Goal: Find contact information: Find contact information

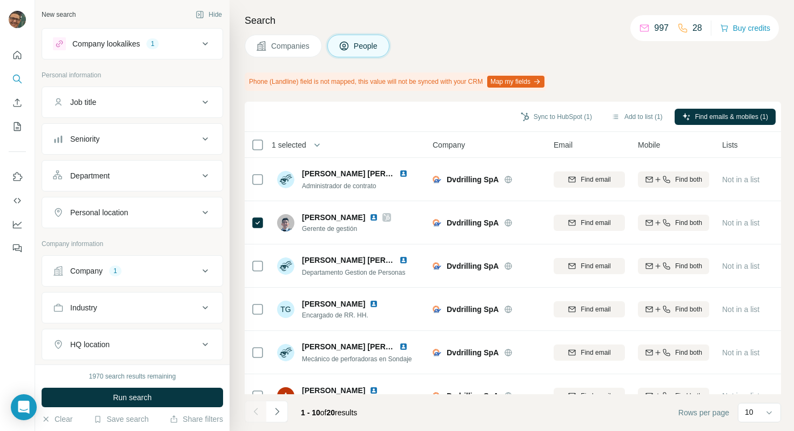
scroll to position [0, 393]
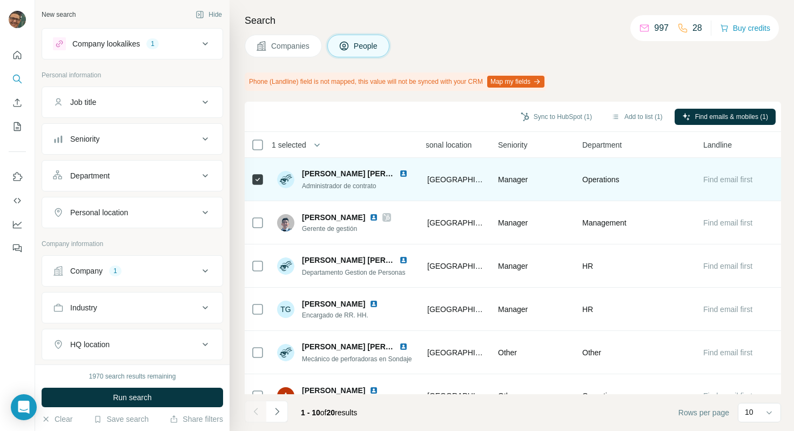
click at [399, 174] on img at bounding box center [403, 173] width 9 height 9
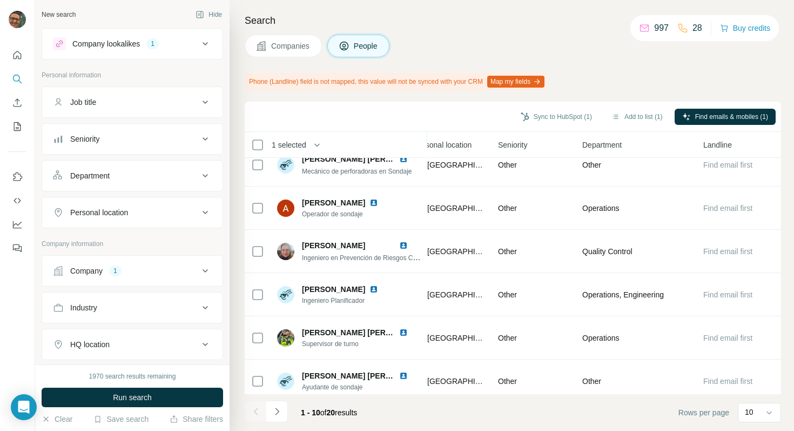
scroll to position [196, 393]
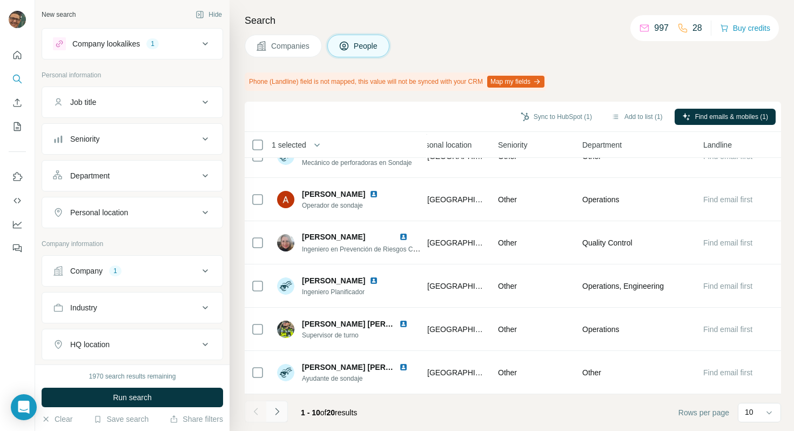
click at [279, 411] on icon "Navigate to next page" at bounding box center [277, 410] width 4 height 7
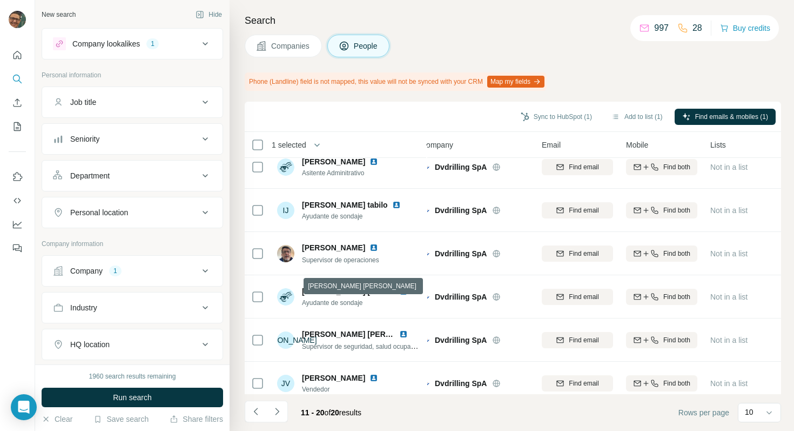
scroll to position [15, 12]
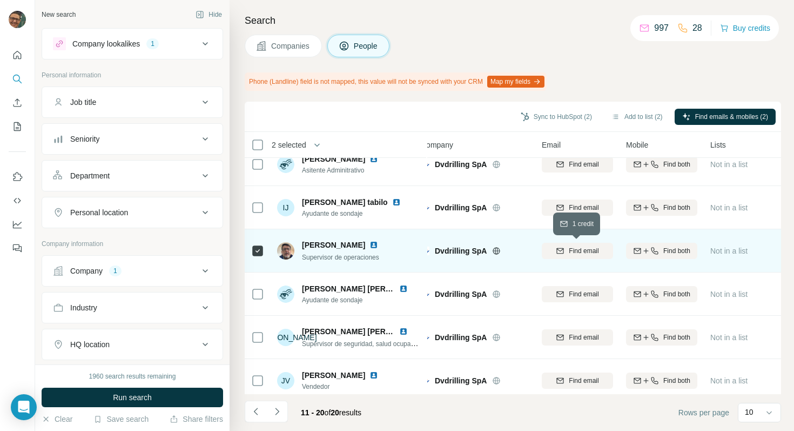
click at [578, 246] on span "Find email" at bounding box center [584, 251] width 30 height 10
click at [284, 46] on span "Companies" at bounding box center [290, 46] width 39 height 11
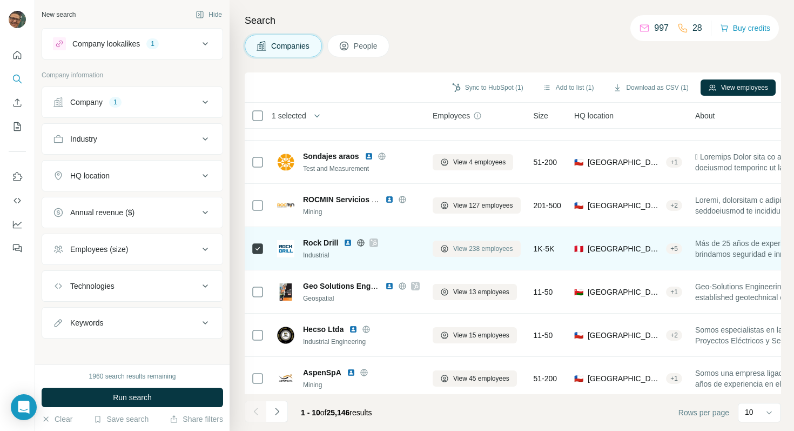
scroll to position [167, 0]
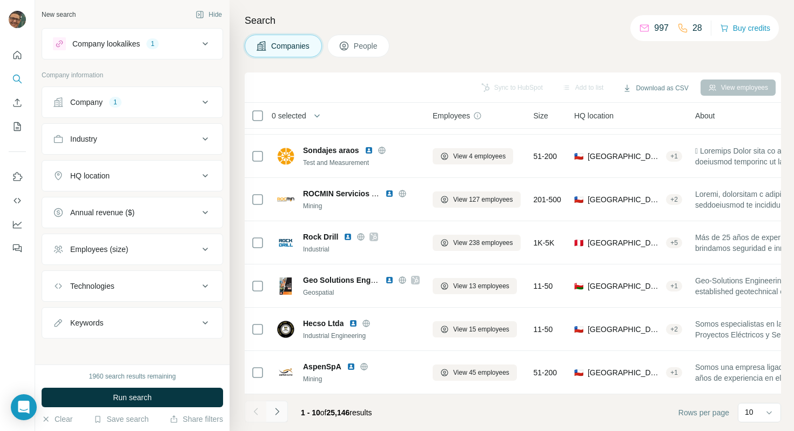
click at [276, 408] on icon "Navigate to next page" at bounding box center [277, 410] width 4 height 7
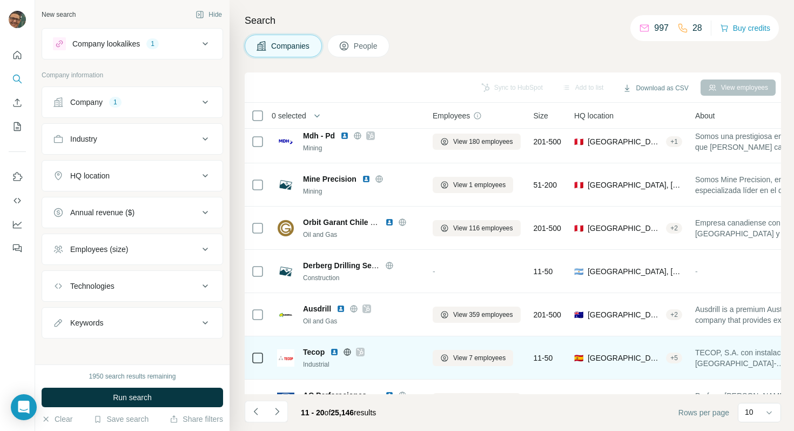
scroll to position [0, 0]
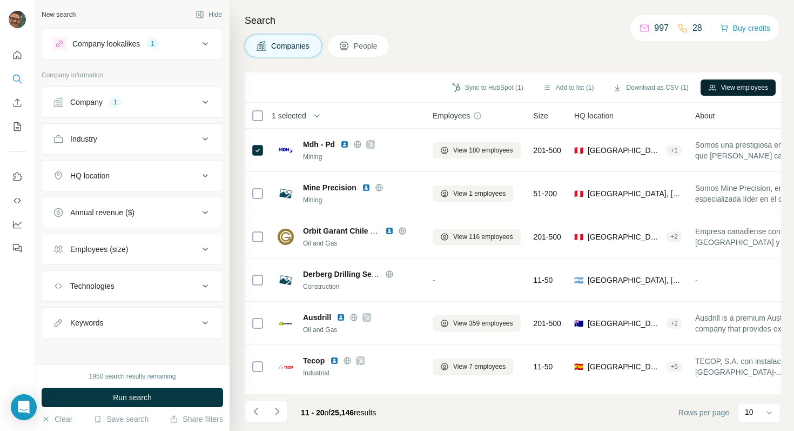
click at [734, 85] on button "View employees" at bounding box center [738, 87] width 75 height 16
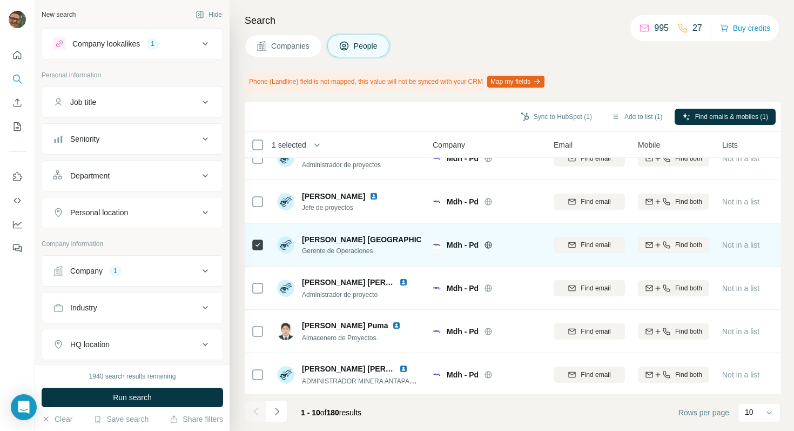
scroll to position [196, 0]
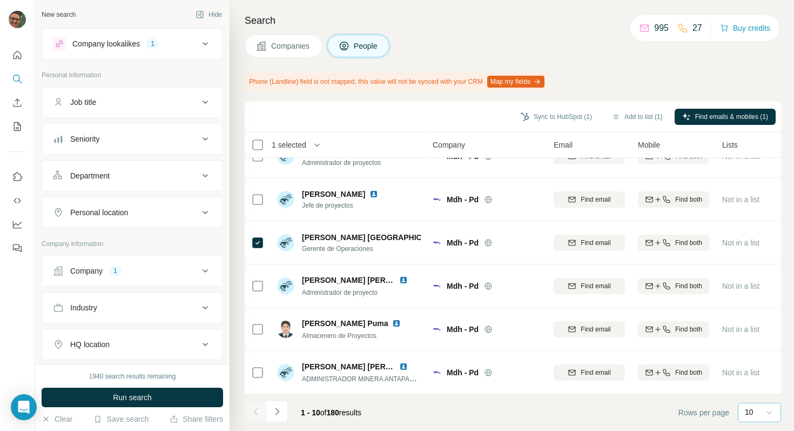
click at [770, 406] on div at bounding box center [769, 412] width 11 height 19
click at [761, 330] on div "60" at bounding box center [759, 329] width 25 height 11
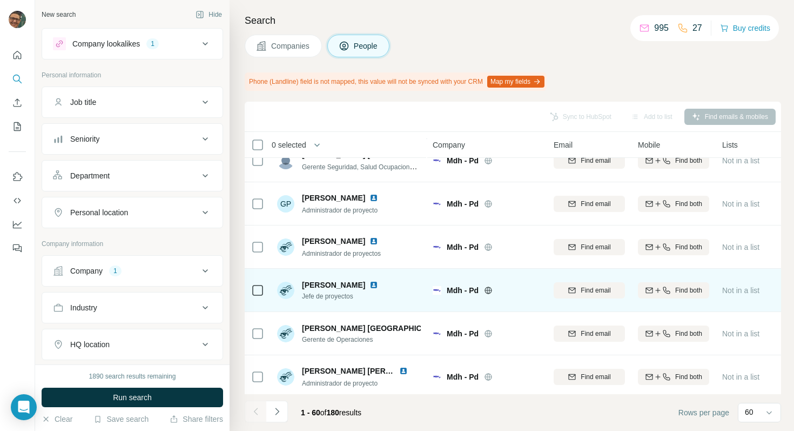
scroll to position [110, 0]
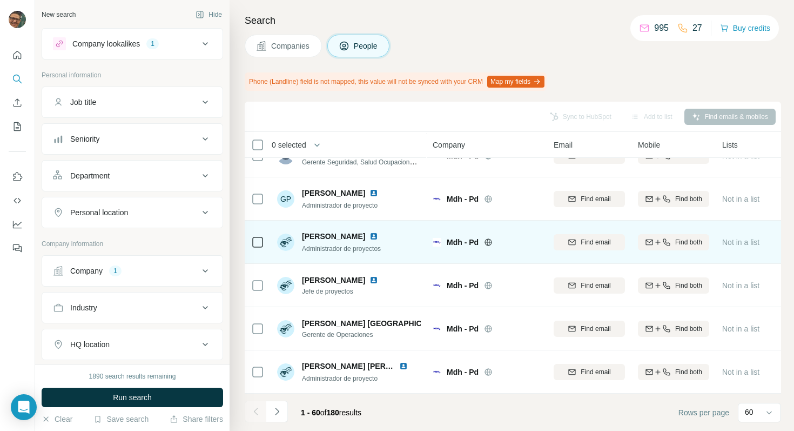
click at [248, 233] on td at bounding box center [258, 241] width 26 height 43
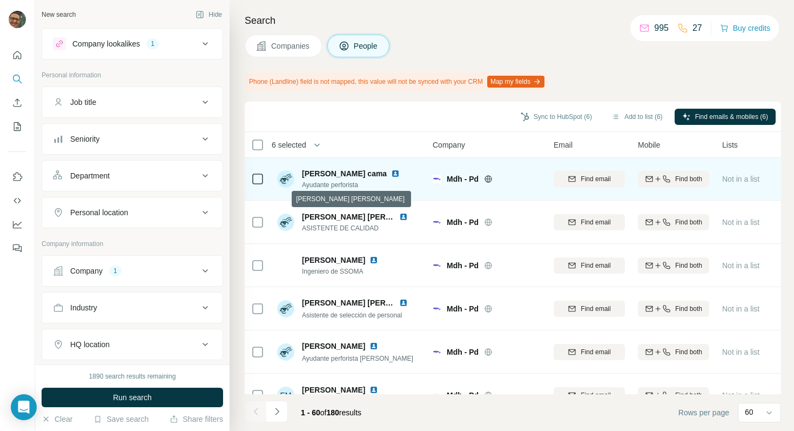
scroll to position [2357, 0]
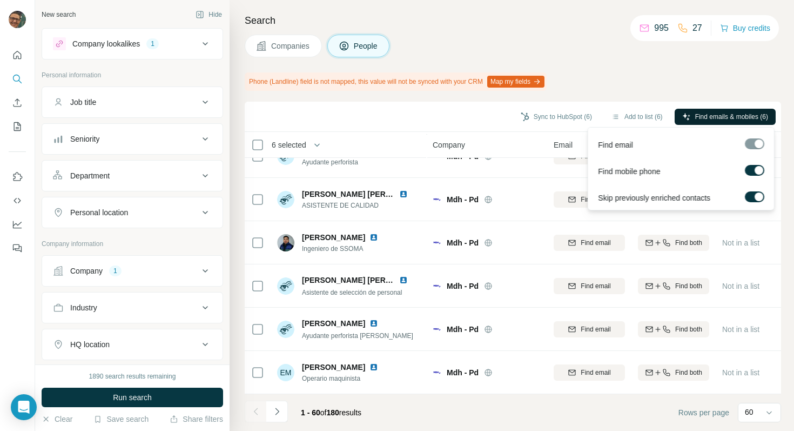
click at [713, 115] on span "Find emails & mobiles (6)" at bounding box center [731, 117] width 73 height 10
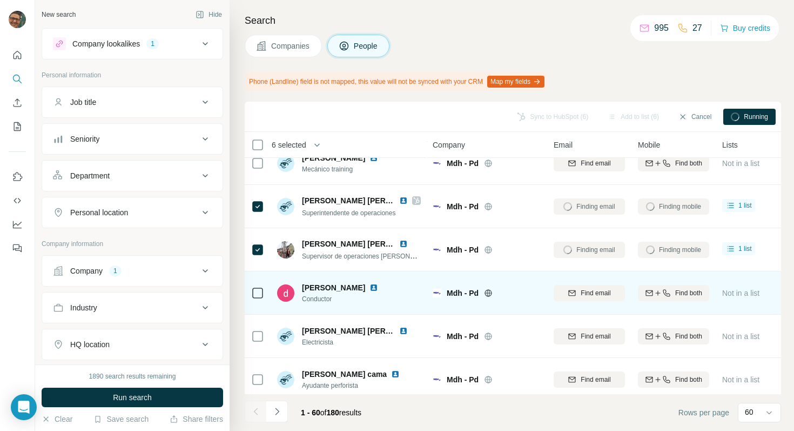
scroll to position [2127, 0]
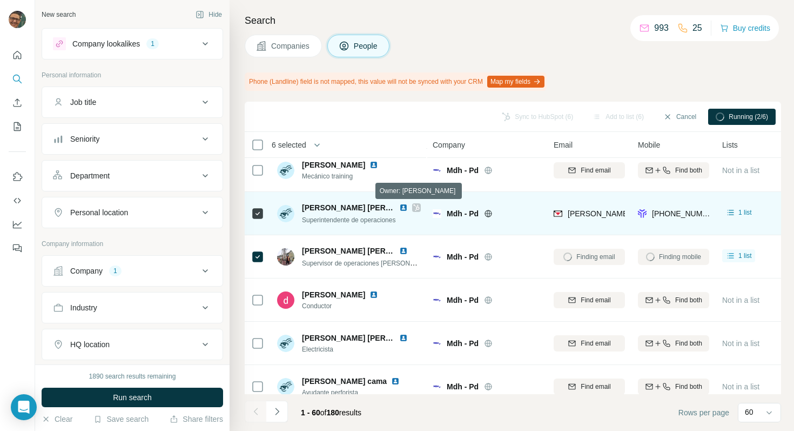
click at [417, 207] on icon at bounding box center [416, 207] width 6 height 9
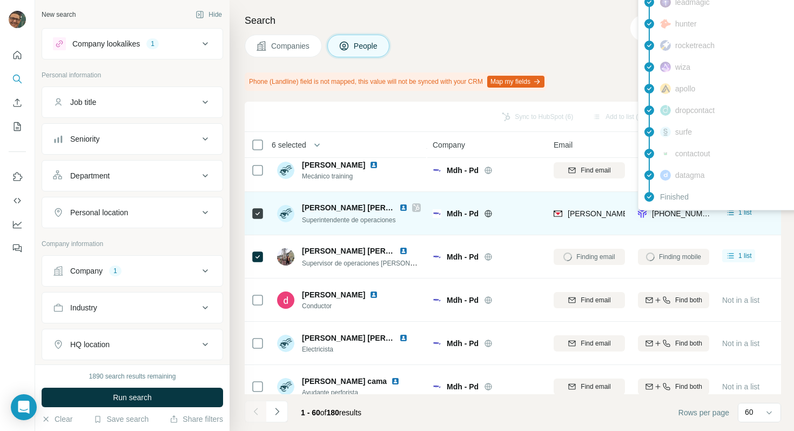
click at [676, 211] on span "[PHONE_NUMBER]" at bounding box center [686, 213] width 68 height 9
click at [682, 215] on span "[PHONE_NUMBER]" at bounding box center [686, 213] width 68 height 9
copy tr "[PHONE_NUMBER]"
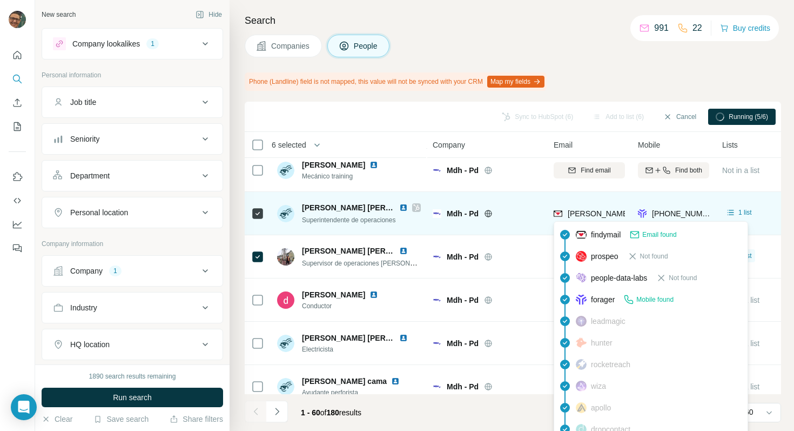
click at [581, 211] on span "[PERSON_NAME][EMAIL_ADDRESS][PERSON_NAME][DOMAIN_NAME]" at bounding box center [694, 213] width 253 height 9
copy span "[PERSON_NAME][EMAIL_ADDRESS][PERSON_NAME][DOMAIN_NAME]"
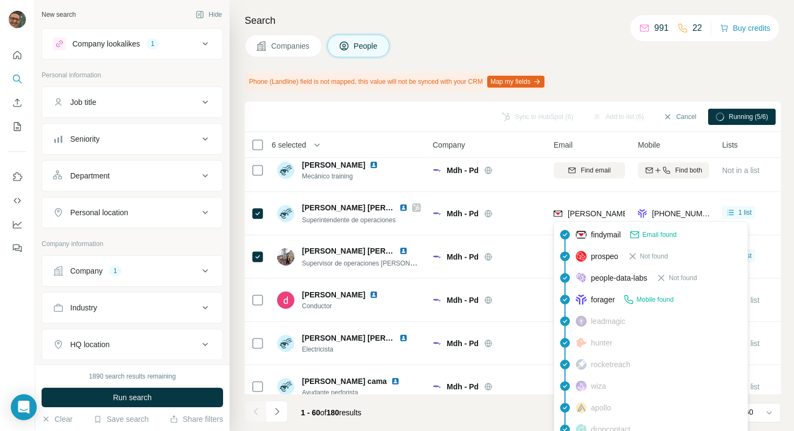
click at [622, 69] on div "Search Companies People Phone (Landline) field is not mapped, this value will n…" at bounding box center [512, 215] width 565 height 431
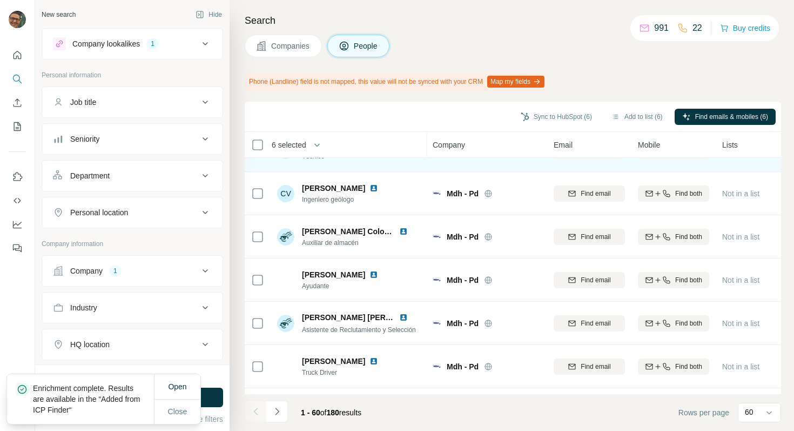
scroll to position [1563, 0]
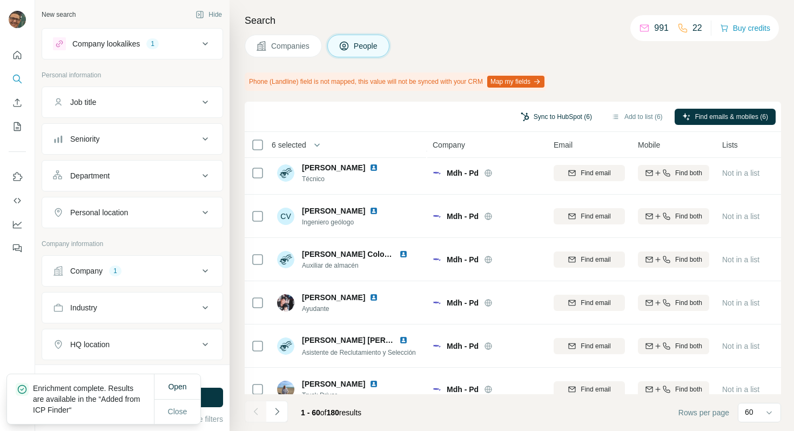
click at [546, 117] on button "Sync to HubSpot (6)" at bounding box center [556, 117] width 86 height 16
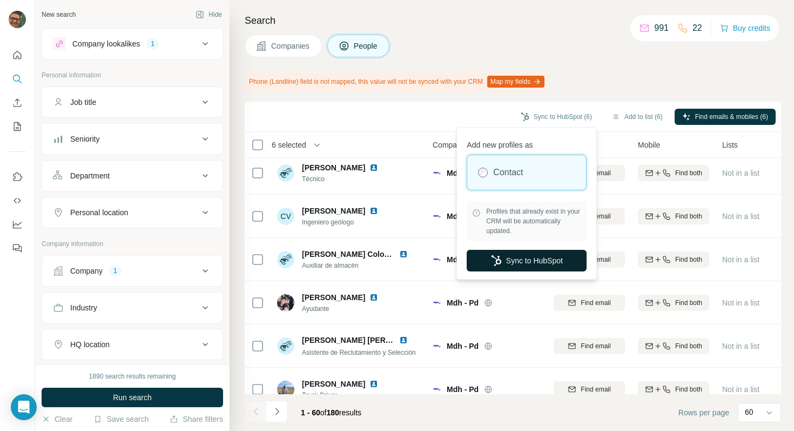
click at [531, 260] on button "Sync to HubSpot" at bounding box center [527, 261] width 120 height 22
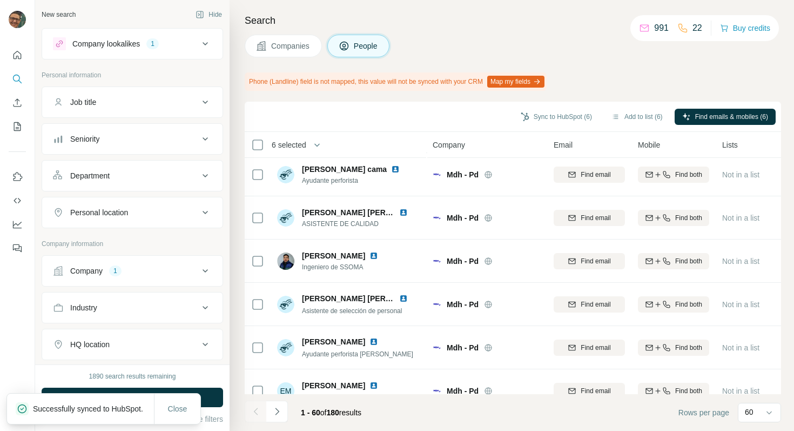
scroll to position [2357, 0]
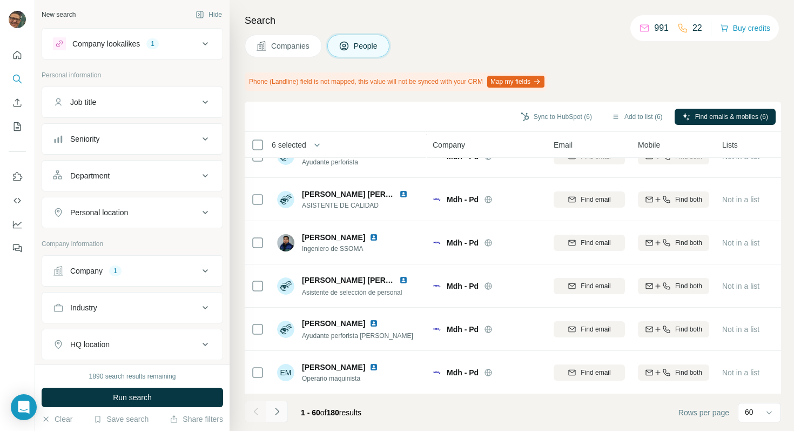
click at [279, 410] on icon "Navigate to next page" at bounding box center [277, 411] width 11 height 11
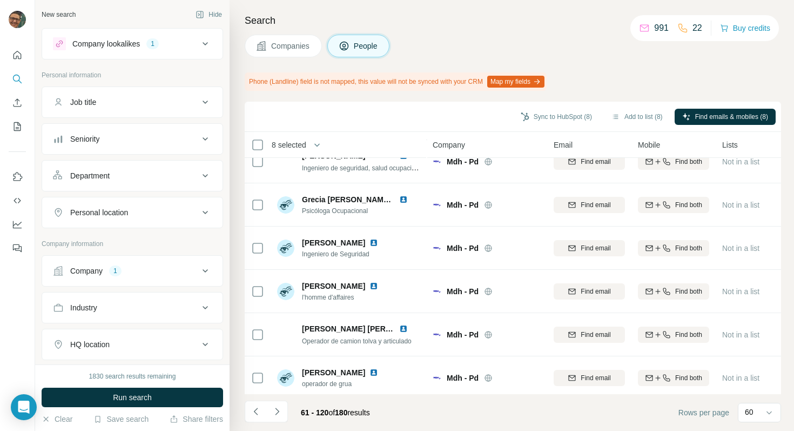
scroll to position [676, 0]
